Goal: Transaction & Acquisition: Purchase product/service

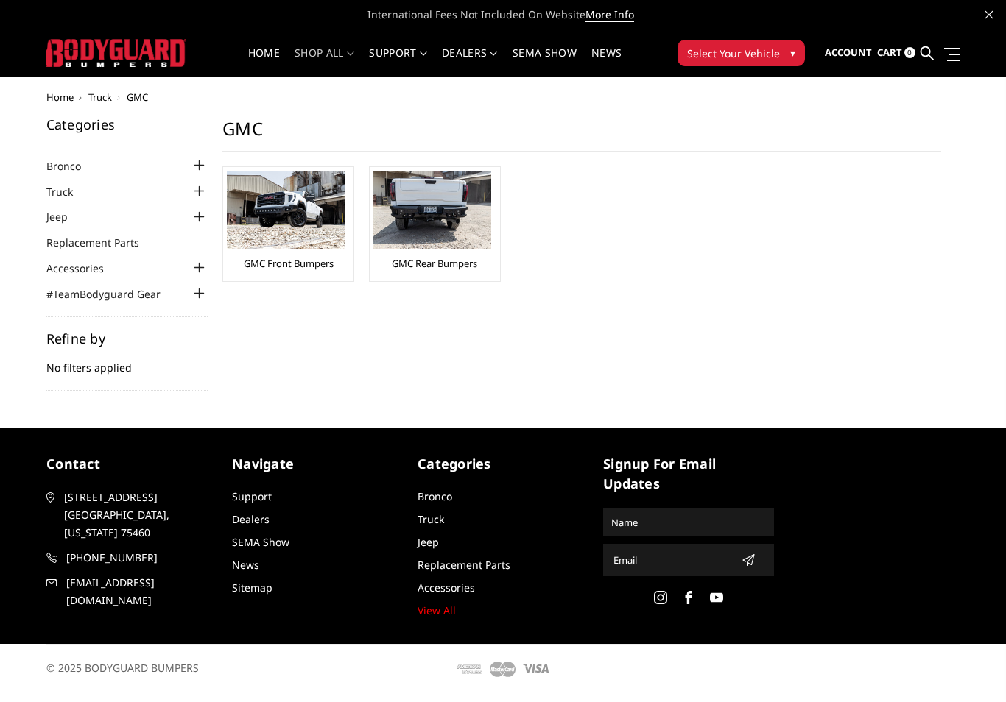
click at [294, 230] on img at bounding box center [286, 210] width 118 height 77
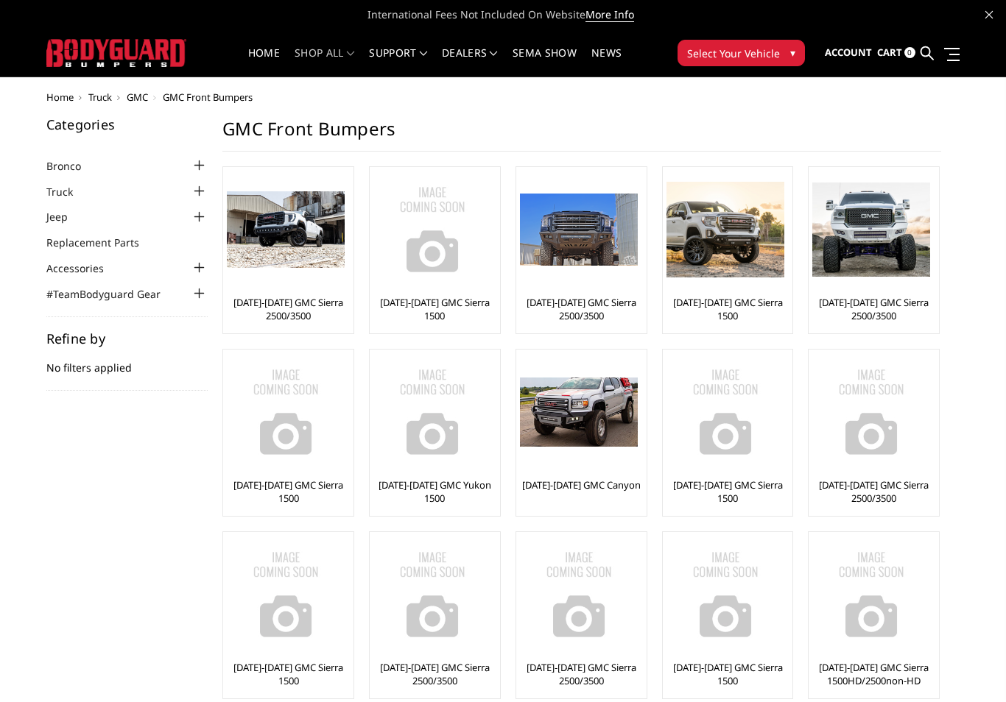
click at [255, 255] on img at bounding box center [286, 229] width 118 height 77
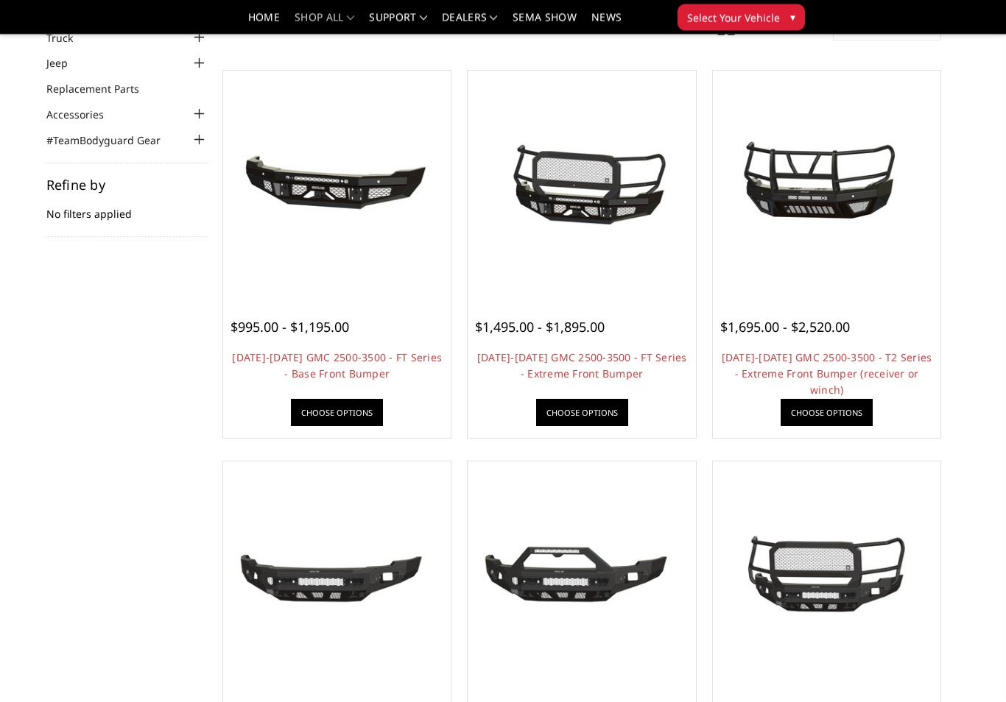
scroll to position [110, 0]
click at [610, 286] on div at bounding box center [581, 184] width 220 height 220
